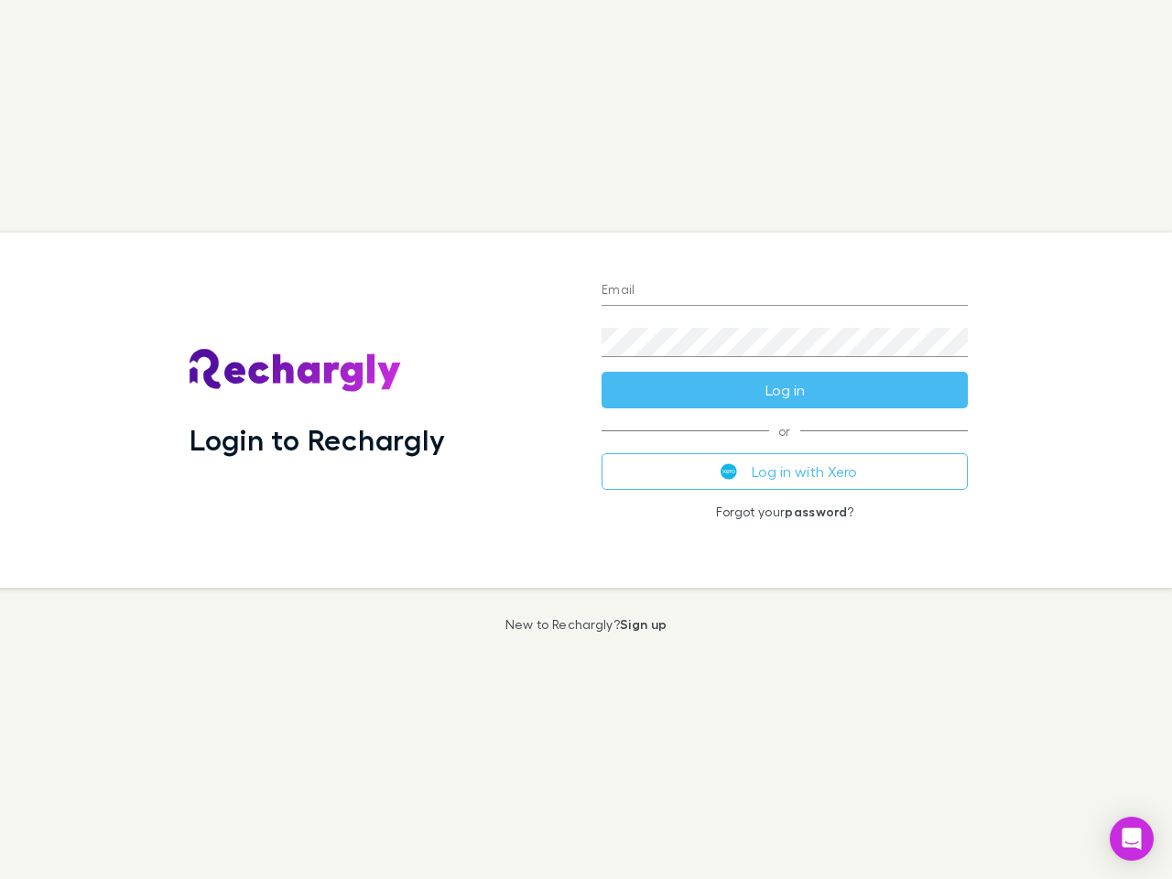
click at [586, 440] on div "Login to Rechargly" at bounding box center [381, 410] width 412 height 355
click at [785, 291] on input "Email" at bounding box center [785, 291] width 366 height 29
click at [785, 390] on button "Log in" at bounding box center [785, 390] width 366 height 37
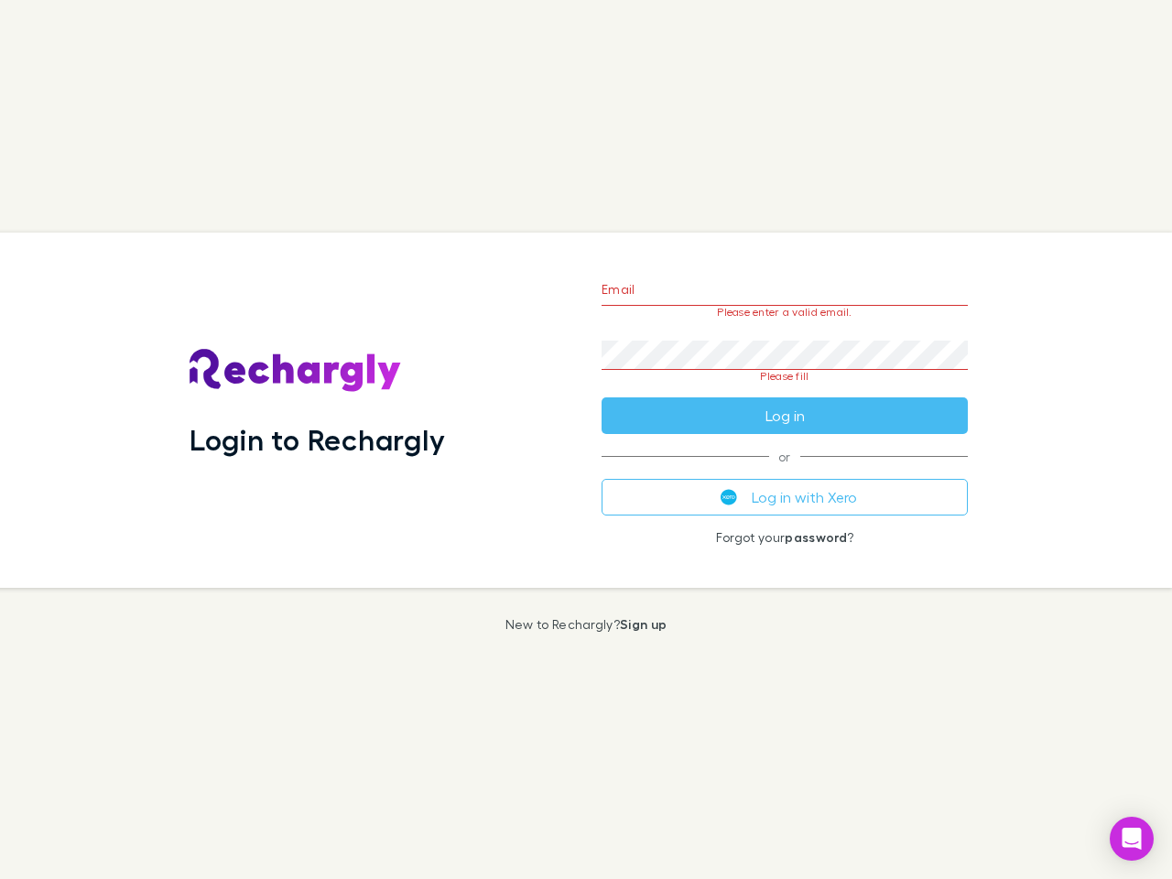
click at [785, 472] on div "Email Please enter a valid email. Password Please fill Log in or Log in with Xe…" at bounding box center [785, 410] width 396 height 355
click at [1132, 839] on icon "Open Intercom Messenger" at bounding box center [1132, 839] width 19 height 22
